Goal: Task Accomplishment & Management: Use online tool/utility

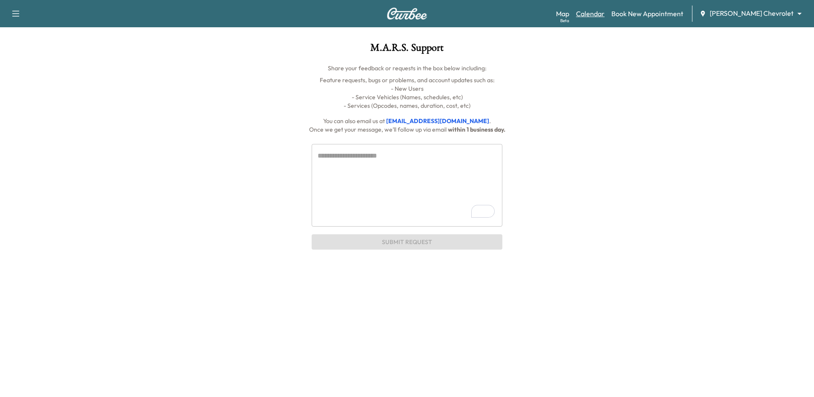
click at [603, 14] on link "Calendar" at bounding box center [590, 14] width 29 height 10
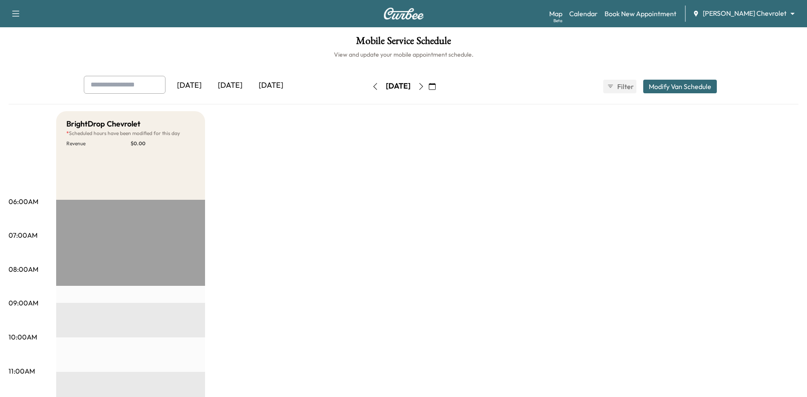
click at [436, 85] on icon "button" at bounding box center [432, 86] width 7 height 7
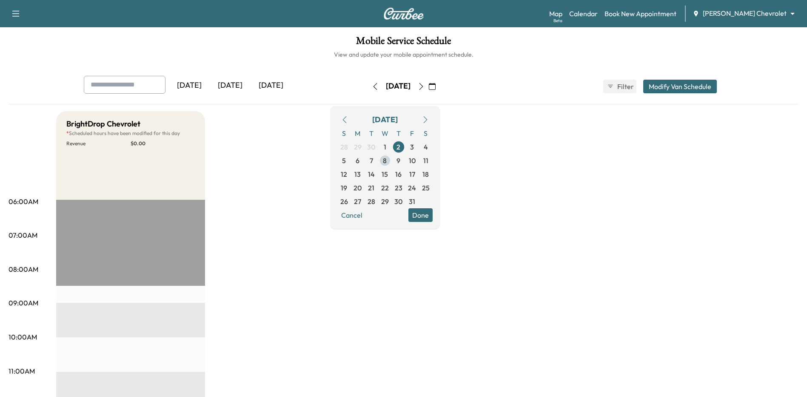
click at [392, 162] on span "8" at bounding box center [385, 161] width 14 height 14
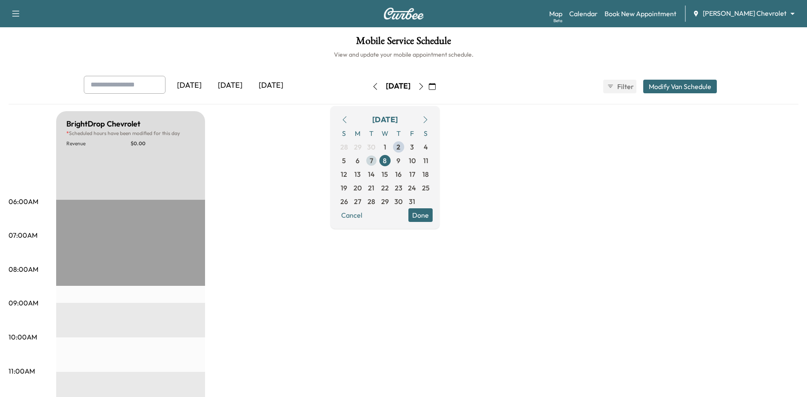
click at [378, 160] on span "7" at bounding box center [372, 161] width 14 height 14
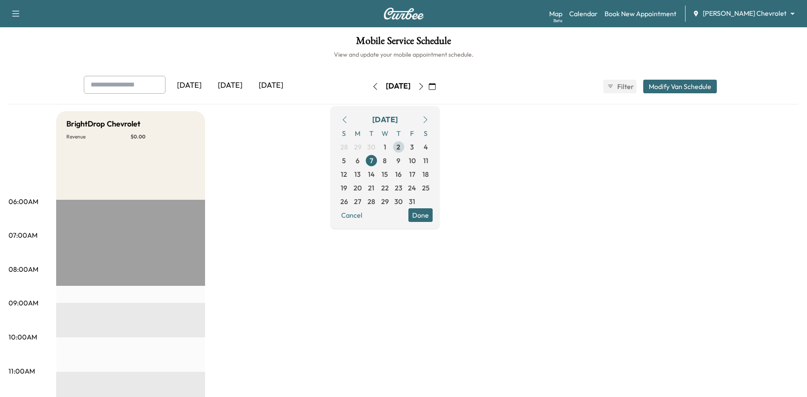
click at [400, 145] on span "2" at bounding box center [399, 147] width 4 height 10
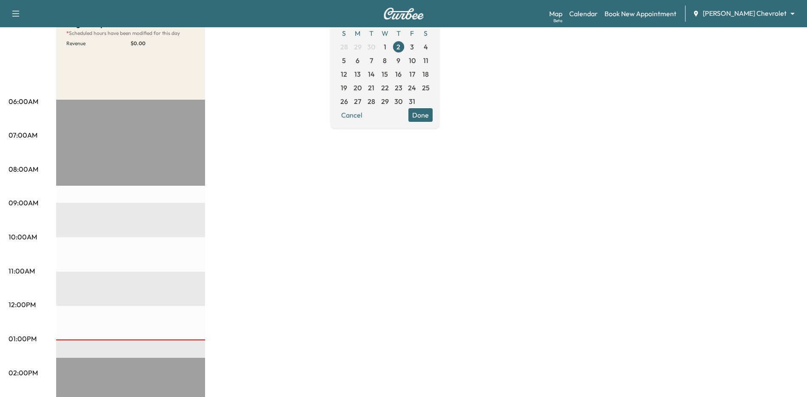
scroll to position [85, 0]
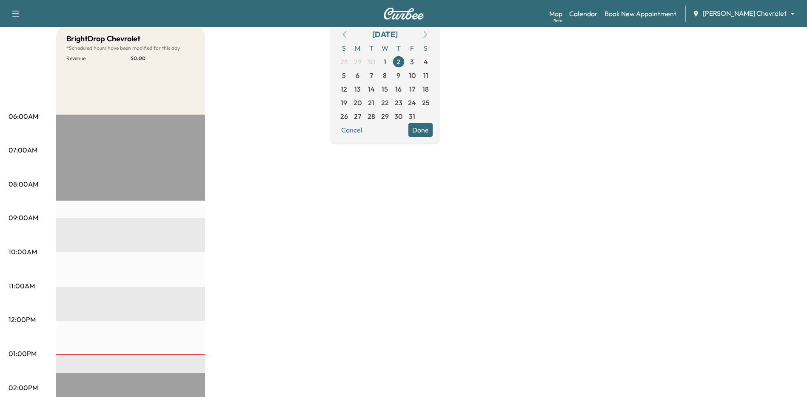
click at [119, 356] on div "EST Start" at bounding box center [130, 389] width 149 height 550
click at [124, 344] on div "EST Start" at bounding box center [130, 389] width 149 height 550
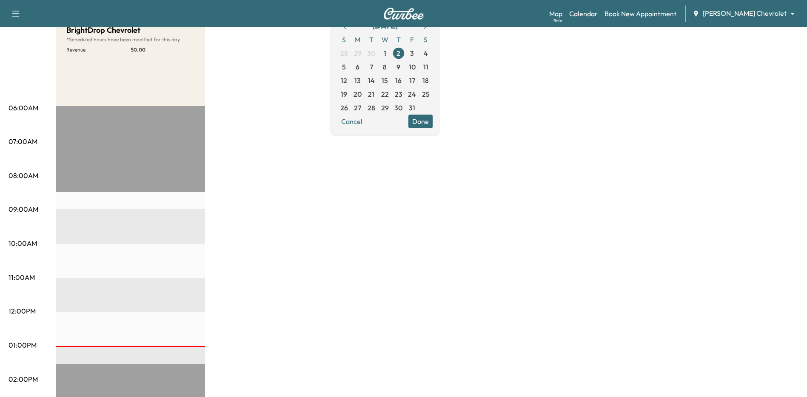
scroll to position [43, 0]
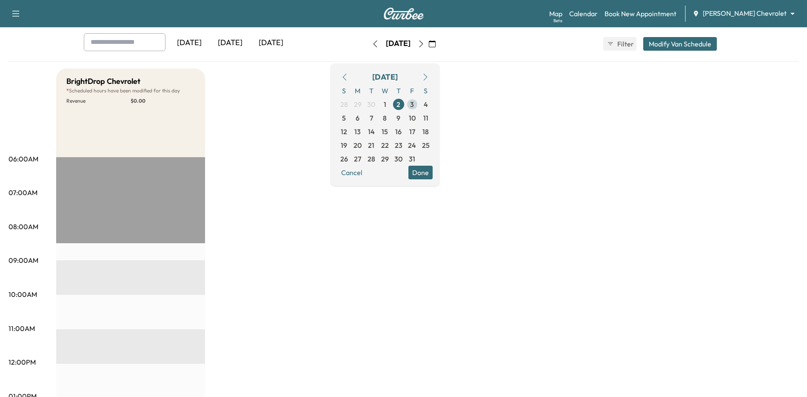
click at [419, 103] on span "3" at bounding box center [413, 104] width 14 height 14
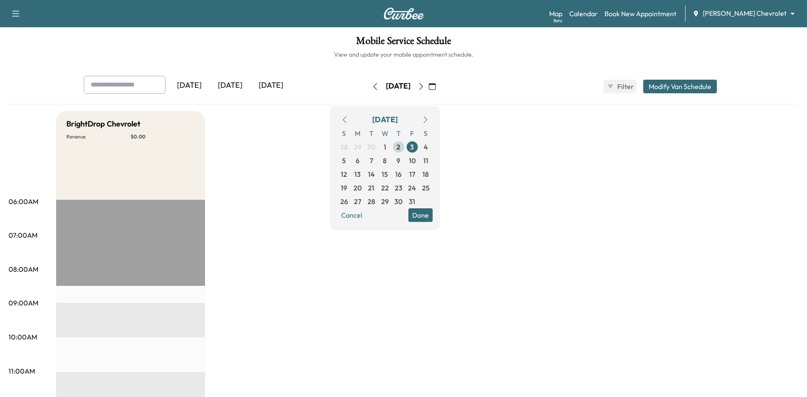
click at [400, 146] on span "2" at bounding box center [399, 147] width 4 height 10
click at [419, 146] on span "3" at bounding box center [413, 147] width 14 height 14
click at [360, 161] on span "6" at bounding box center [358, 160] width 4 height 10
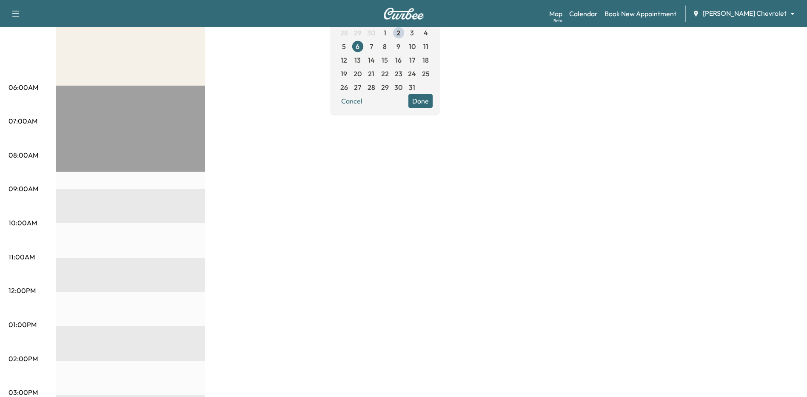
scroll to position [43, 0]
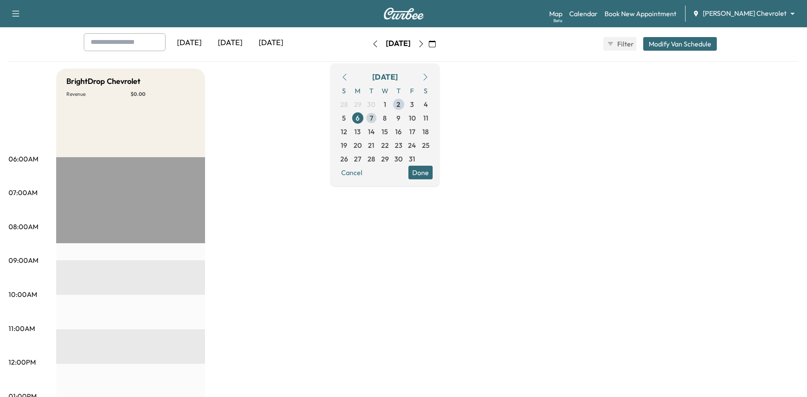
click at [378, 114] on span "7" at bounding box center [372, 118] width 14 height 14
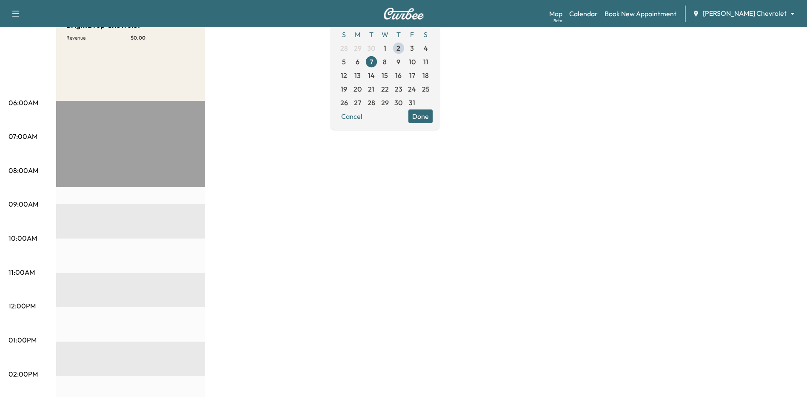
scroll to position [43, 0]
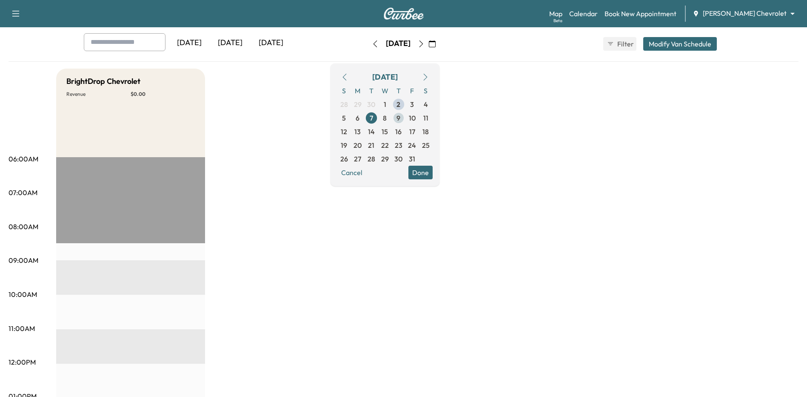
click at [406, 118] on span "9" at bounding box center [399, 118] width 14 height 14
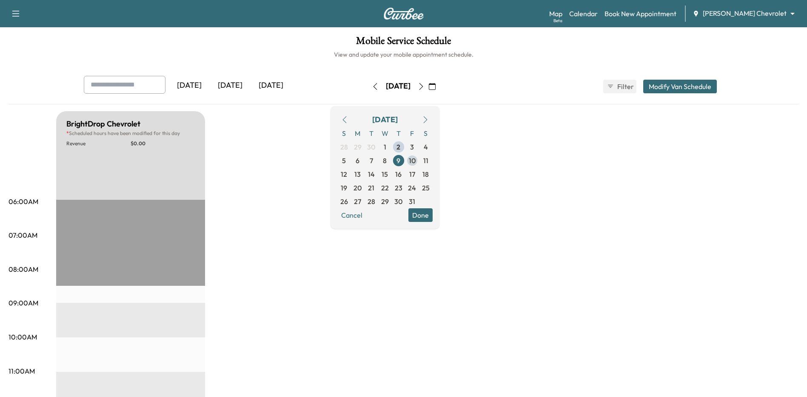
click at [416, 159] on span "10" at bounding box center [412, 160] width 7 height 10
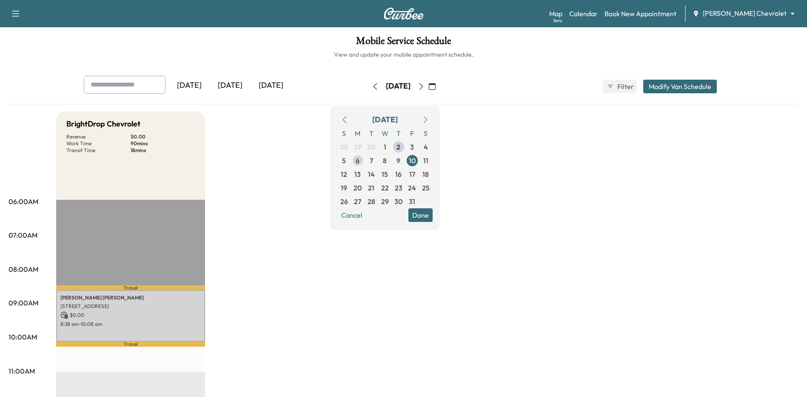
click at [360, 159] on span "6" at bounding box center [358, 160] width 4 height 10
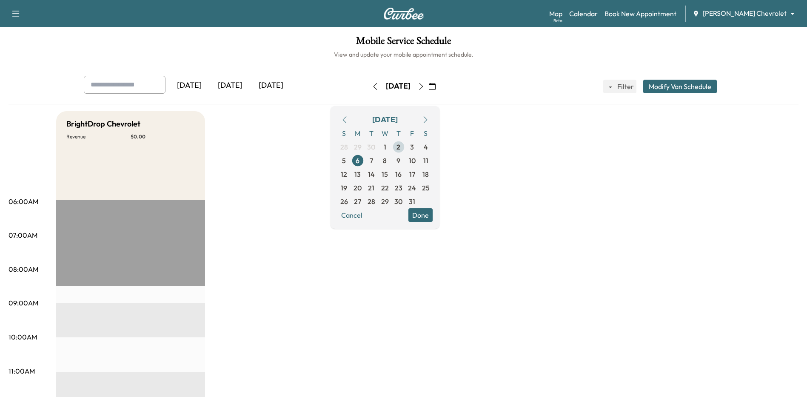
click at [406, 145] on span "2" at bounding box center [399, 147] width 14 height 14
